Goal: Complete application form

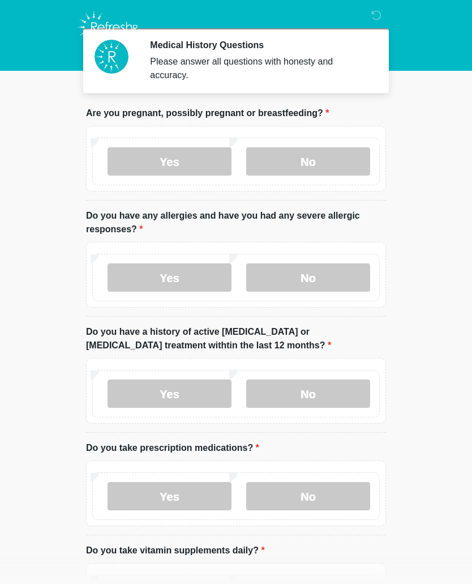
click at [268, 278] on label "No" at bounding box center [308, 277] width 124 height 28
click at [294, 390] on label "No" at bounding box center [308, 393] width 124 height 28
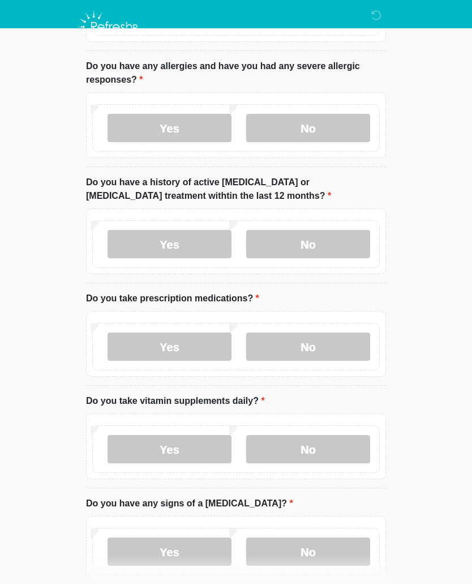
scroll to position [205, 0]
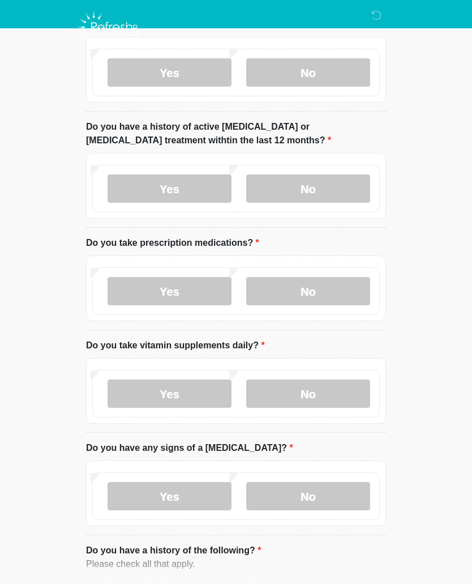
click at [267, 293] on label "No" at bounding box center [308, 291] width 124 height 28
click at [306, 406] on label "No" at bounding box center [308, 393] width 124 height 28
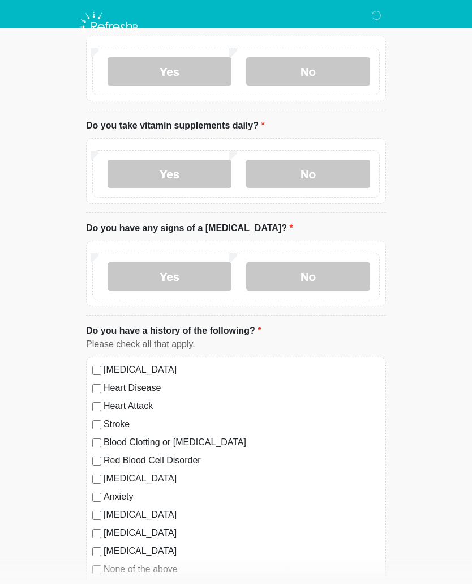
click at [283, 266] on label "No" at bounding box center [308, 277] width 124 height 28
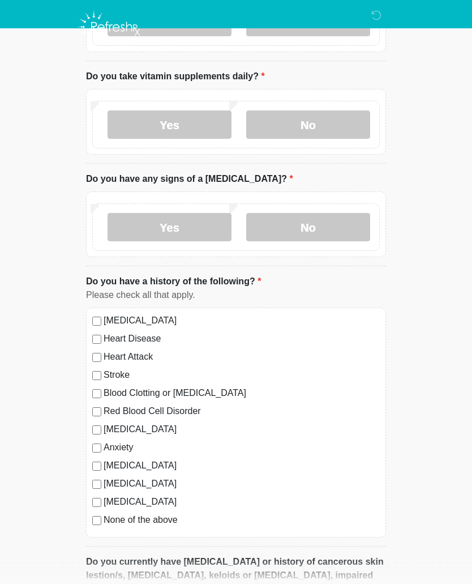
scroll to position [472, 0]
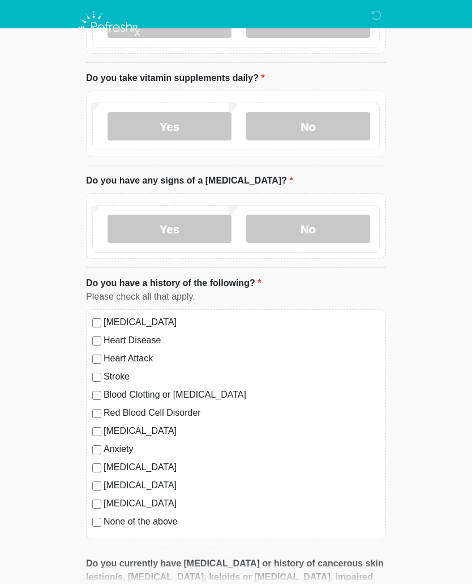
click at [92, 529] on div "High Blood Pressure Heart Disease Heart Attack Stroke Blood Clotting or Bleedin…" at bounding box center [236, 424] width 300 height 230
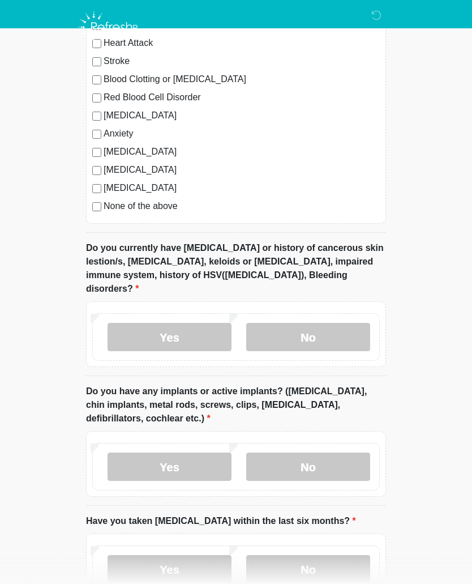
scroll to position [865, 0]
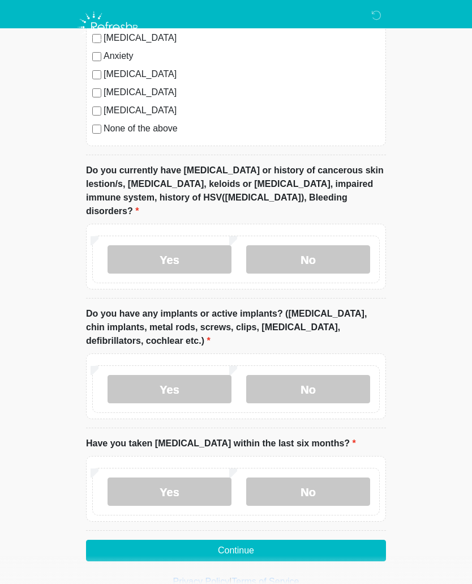
click at [288, 245] on label "No" at bounding box center [308, 259] width 124 height 28
click at [301, 375] on label "No" at bounding box center [308, 389] width 124 height 28
click at [300, 480] on label "No" at bounding box center [308, 491] width 124 height 28
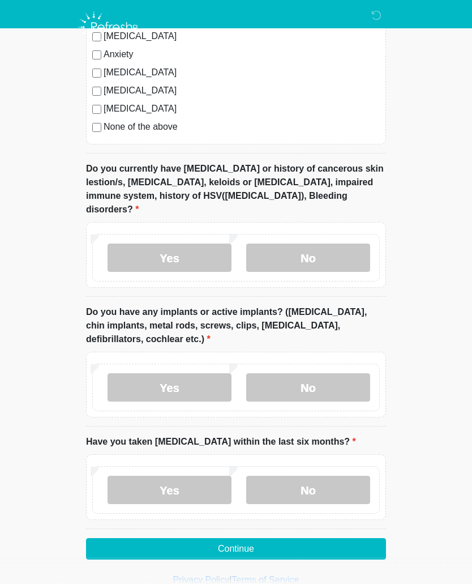
click at [236, 538] on button "Continue" at bounding box center [236, 549] width 300 height 22
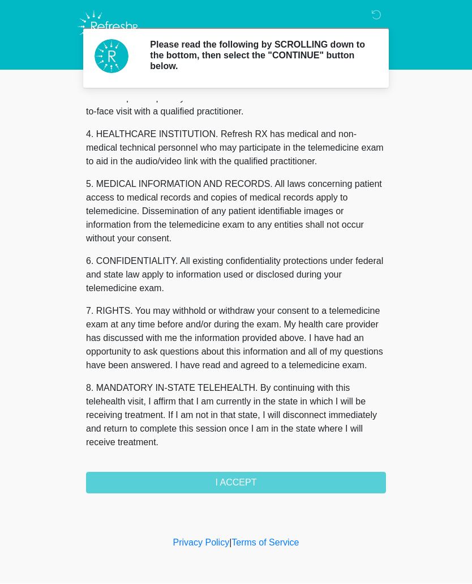
scroll to position [300, 0]
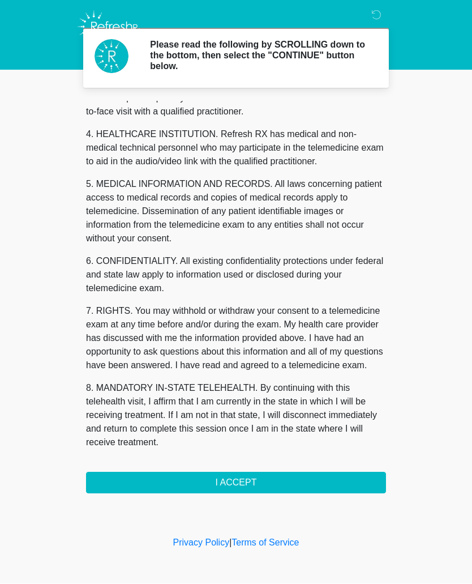
click at [234, 485] on button "I ACCEPT" at bounding box center [236, 483] width 300 height 22
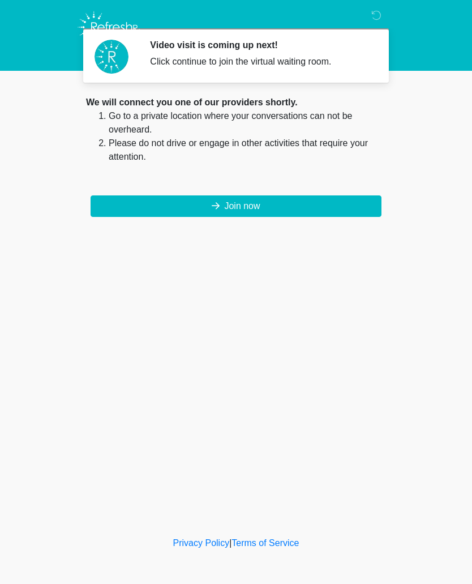
click at [200, 216] on button "Join now" at bounding box center [236, 206] width 291 height 22
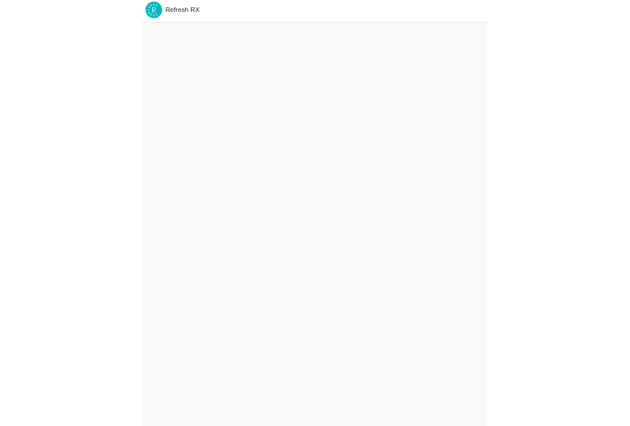
scroll to position [3, 0]
